Goal: Task Accomplishment & Management: Manage account settings

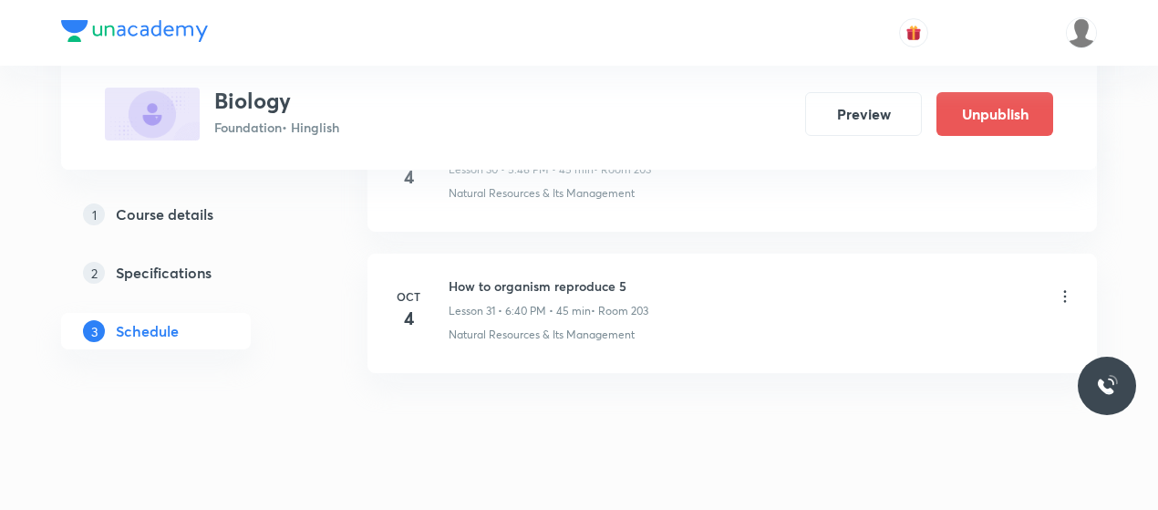
scroll to position [5296, 0]
click at [556, 280] on h6 "How to organism reproduce 5" at bounding box center [549, 289] width 200 height 19
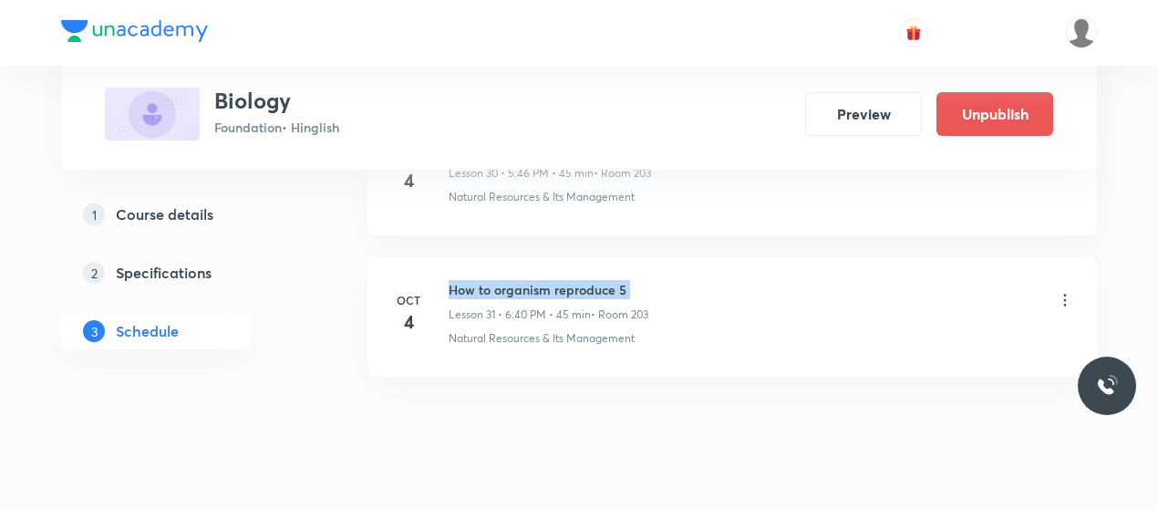
copy h6 "How to organism reproduce 5"
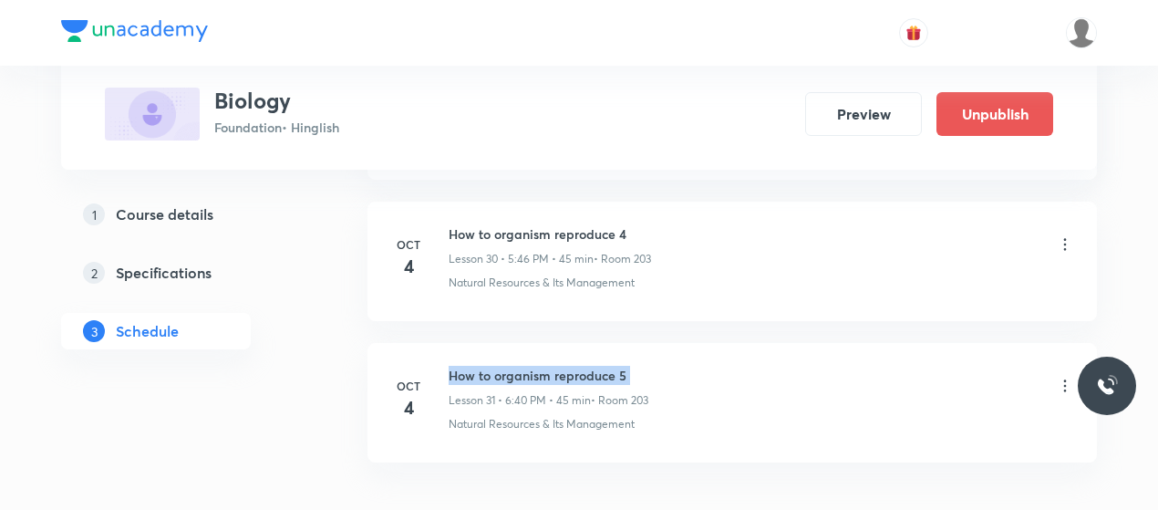
scroll to position [5209, 0]
click at [770, 440] on li "[DATE] How to organism reproduce 5 Lesson 31 • 6:40 PM • 45 min • Room 203 Natu…" at bounding box center [733, 403] width 730 height 119
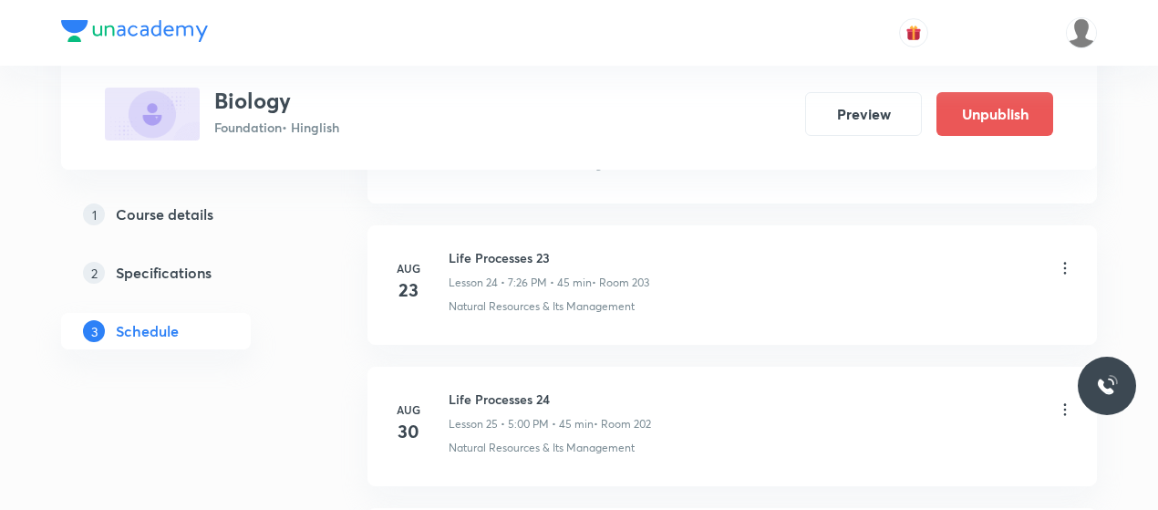
scroll to position [4336, 0]
